Goal: Transaction & Acquisition: Book appointment/travel/reservation

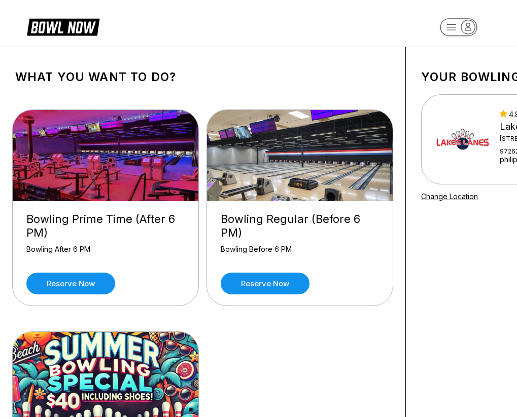
click at [324, 348] on div "Bowling Prime Time (After 6 PM) Bowling After 6 PM Reserve now Bowling Regular …" at bounding box center [202, 320] width 375 height 452
click at [276, 287] on link "Reserve now" at bounding box center [265, 284] width 89 height 22
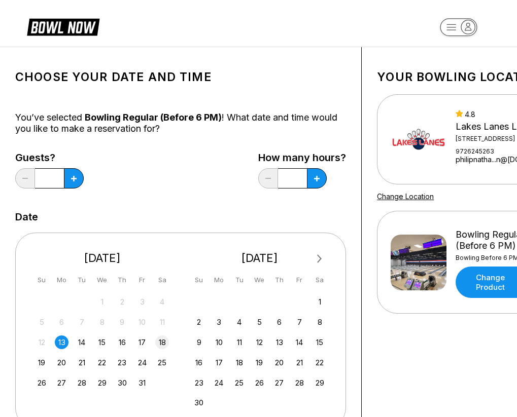
click at [163, 343] on div "18" at bounding box center [162, 343] width 14 height 14
click at [78, 175] on button at bounding box center [74, 178] width 20 height 20
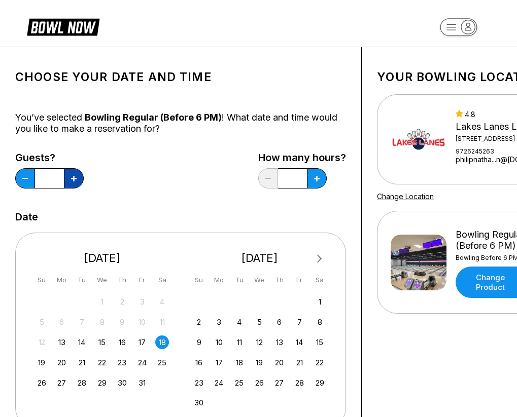
type input "*"
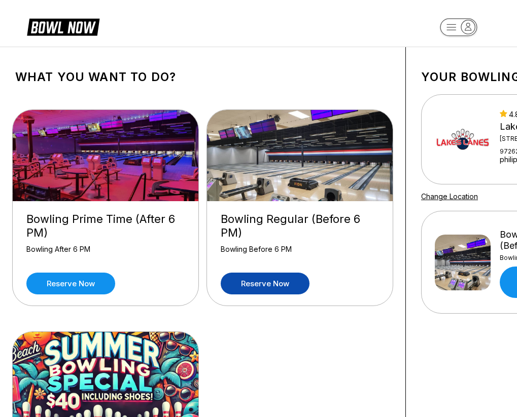
scroll to position [253, 0]
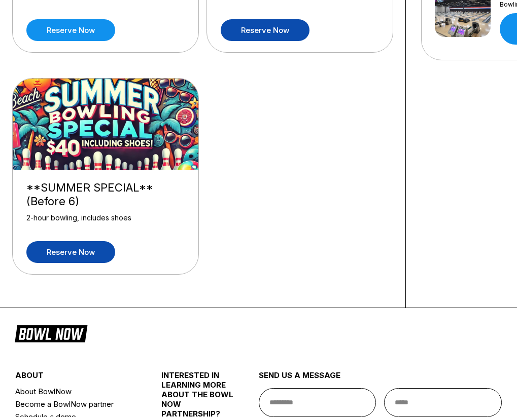
click at [73, 254] on link "Reserve now" at bounding box center [70, 252] width 89 height 22
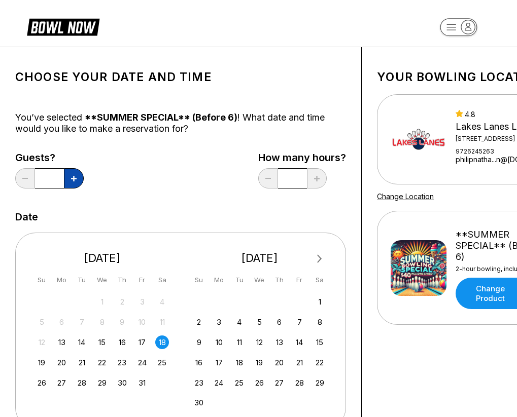
click at [78, 185] on button at bounding box center [74, 178] width 20 height 20
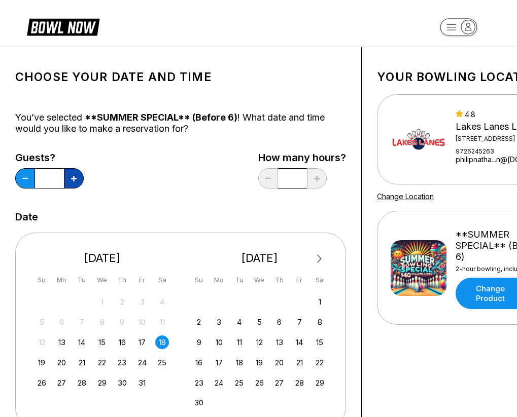
click at [78, 185] on button at bounding box center [74, 178] width 20 height 20
type input "**"
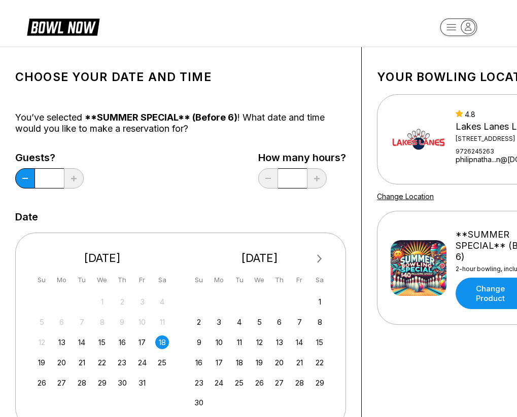
click at [160, 339] on div "18" at bounding box center [162, 343] width 14 height 14
click at [162, 206] on div "Choose your Date and time You’ve selected **SUMMER SPECIAL** (Before 6) ! What …" at bounding box center [180, 345] width 331 height 567
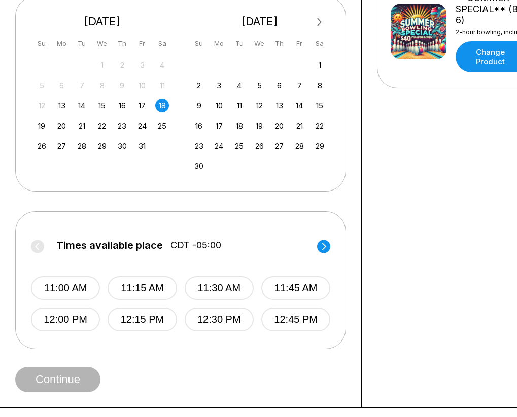
scroll to position [304, 0]
